Goal: Find specific page/section: Find specific page/section

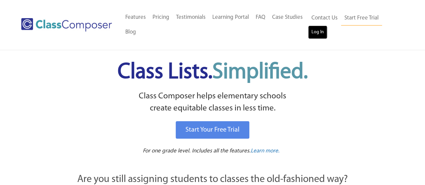
click at [313, 37] on link "Log In" at bounding box center [317, 32] width 19 height 13
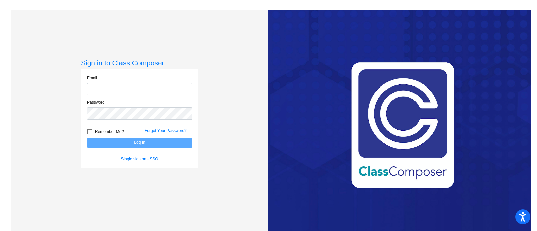
click at [124, 88] on input "email" at bounding box center [139, 89] width 105 height 12
type input "alison.schoenherr@lcps.org"
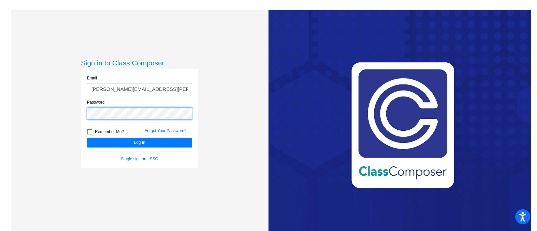
click at [87, 138] on button "Log In" at bounding box center [139, 143] width 105 height 10
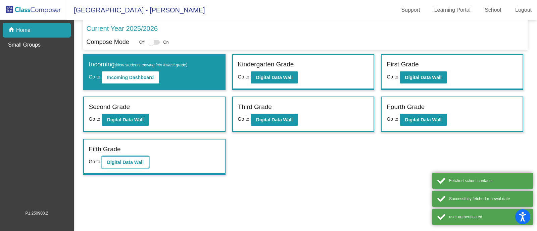
click at [130, 161] on b "Digital Data Wall" at bounding box center [125, 162] width 37 height 5
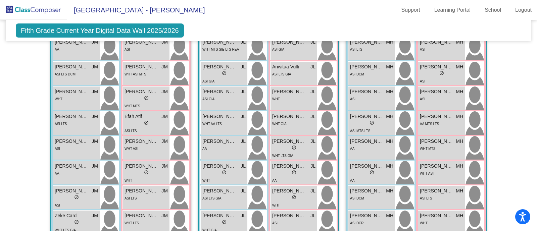
scroll to position [24, 0]
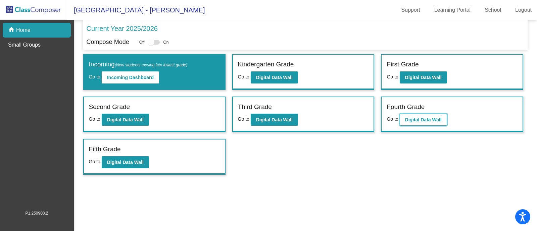
click at [437, 121] on b "Digital Data Wall" at bounding box center [423, 119] width 37 height 5
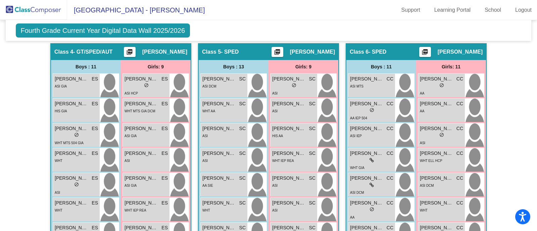
scroll to position [537, 0]
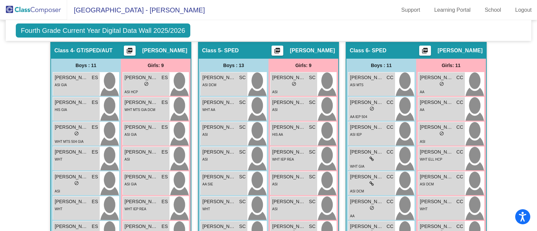
click at [17, 155] on div "Hallway - Hallway Class picture_as_pdf Add Student First Name Last Name Student…" at bounding box center [269, 42] width 516 height 728
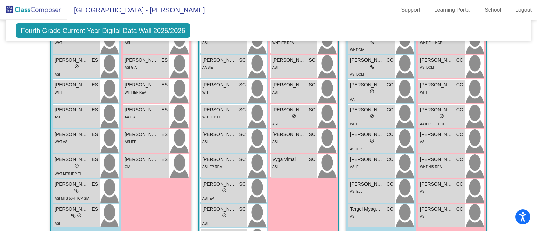
scroll to position [654, 0]
